Goal: Information Seeking & Learning: Learn about a topic

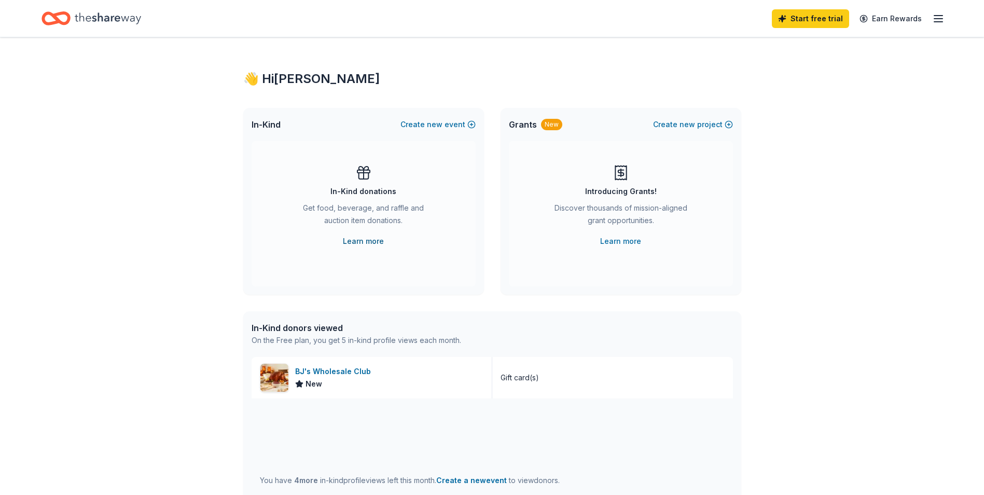
click at [373, 238] on link "Learn more" at bounding box center [363, 241] width 41 height 12
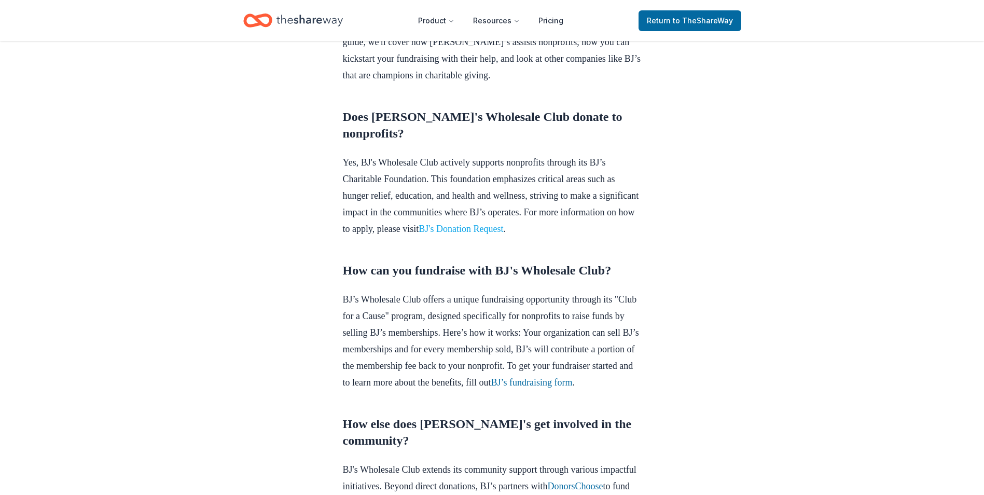
scroll to position [415, 0]
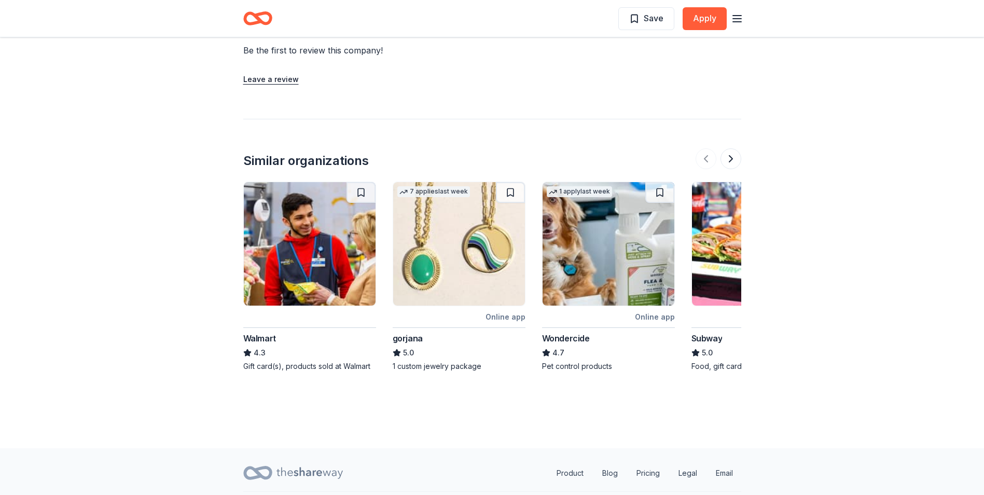
scroll to position [1000, 0]
